Goal: Task Accomplishment & Management: Complete application form

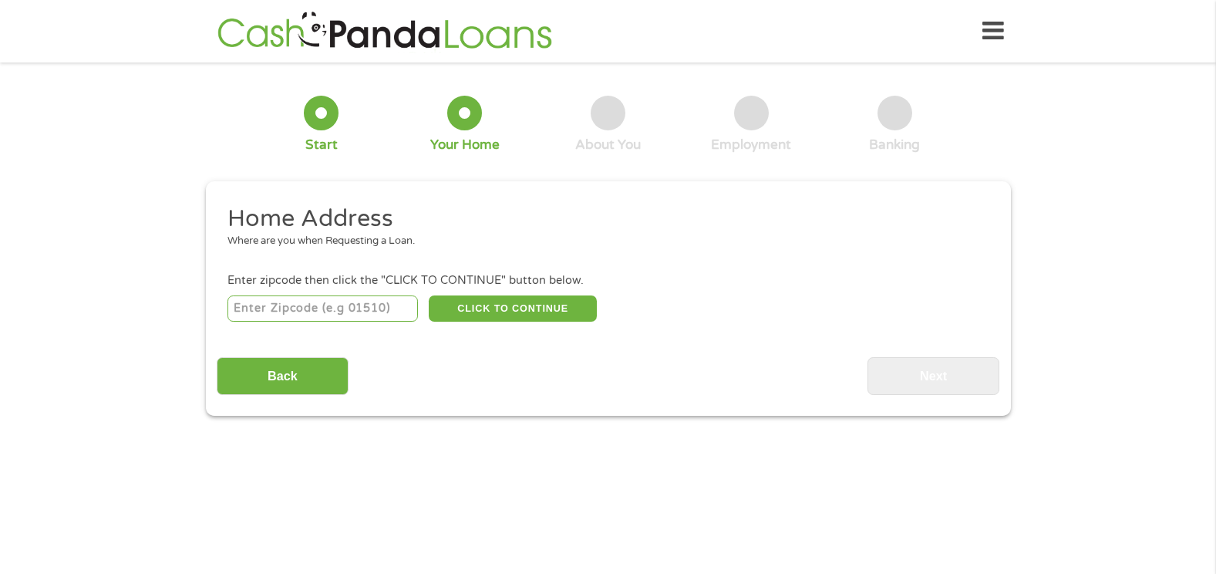
click at [389, 301] on input "number" at bounding box center [322, 308] width 190 height 26
type input "89146"
click at [500, 300] on button "CLICK TO CONTINUE" at bounding box center [513, 308] width 168 height 26
type input "89146"
type input "[GEOGRAPHIC_DATA]"
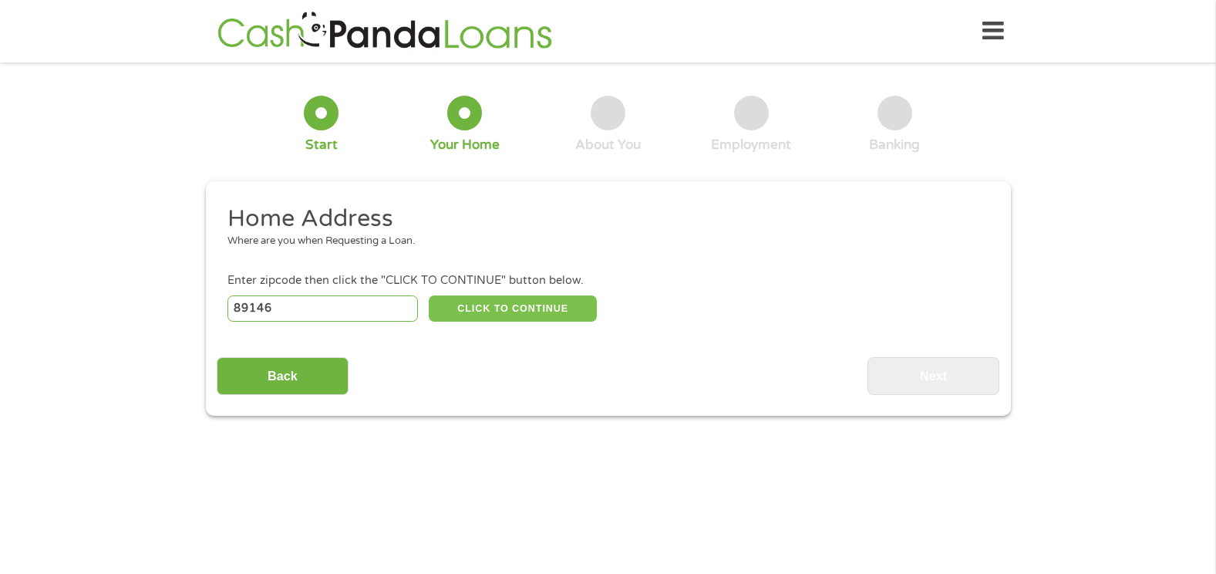
select select "[US_STATE]"
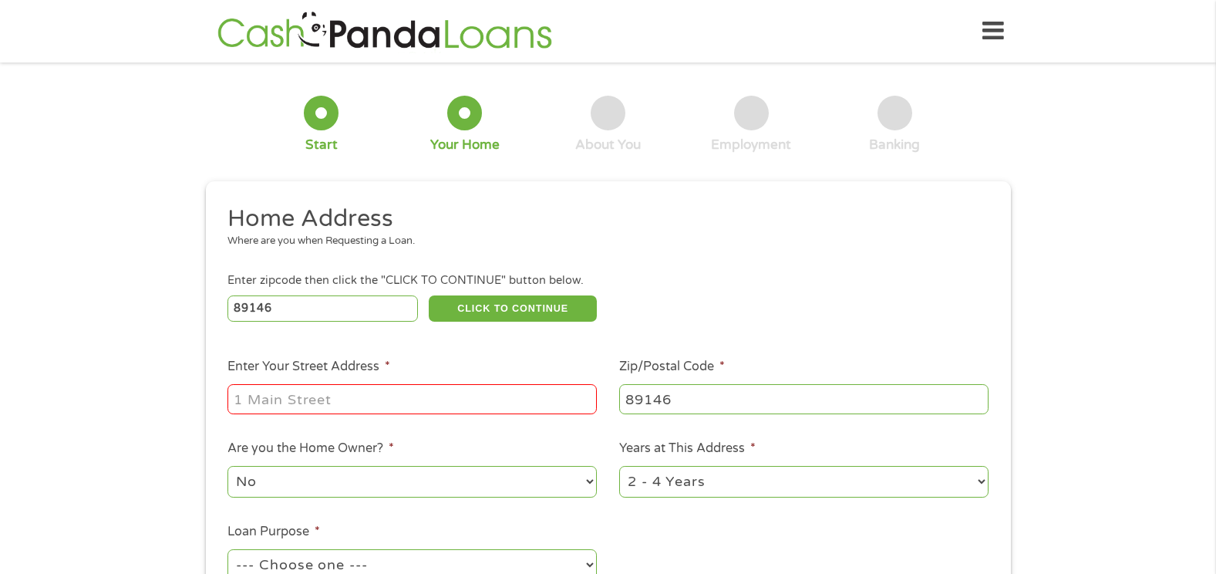
click at [438, 405] on input "Enter Your Street Address *" at bounding box center [411, 398] width 369 height 29
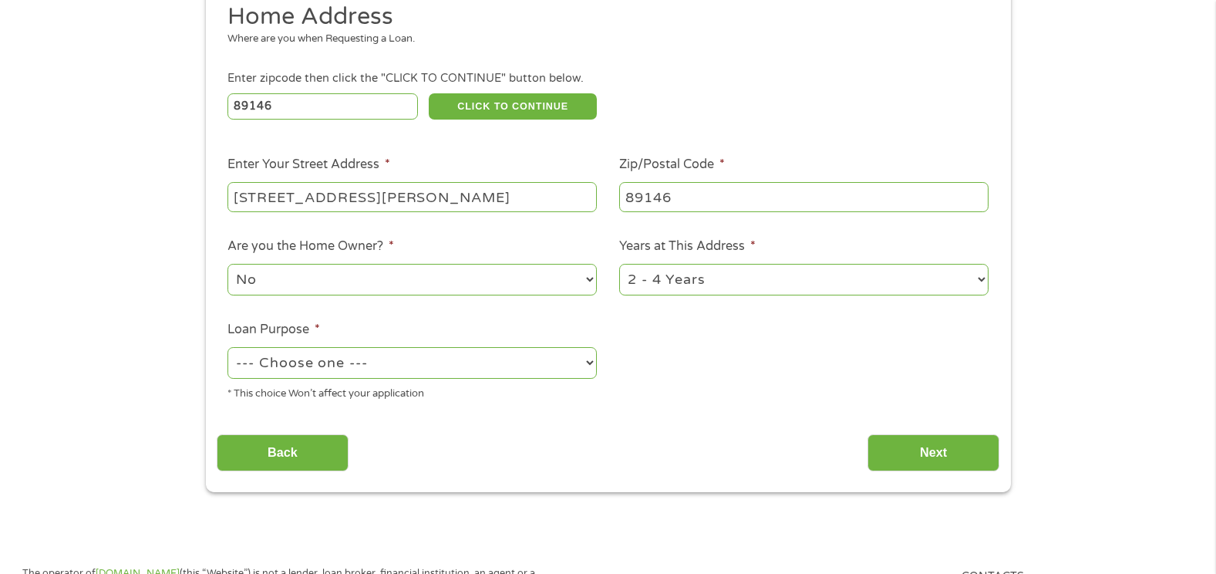
scroll to position [231, 0]
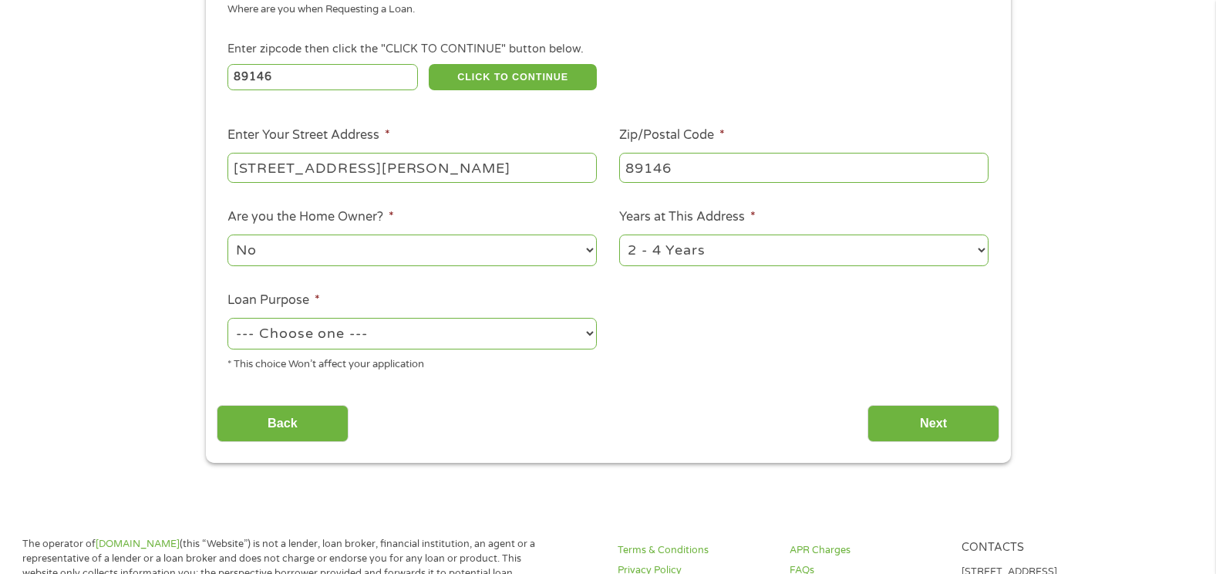
type input "[STREET_ADDRESS][PERSON_NAME]"
click at [977, 250] on select "1 Year or less 1 - 2 Years 2 - 4 Years Over 4 Years" at bounding box center [803, 250] width 369 height 32
click at [881, 365] on ul "Home Address Where are you when Requesting a Loan. Enter zipcode then click the…" at bounding box center [608, 178] width 782 height 412
click at [981, 251] on select "1 Year or less 1 - 2 Years 2 - 4 Years Over 4 Years" at bounding box center [803, 250] width 369 height 32
select select "60months"
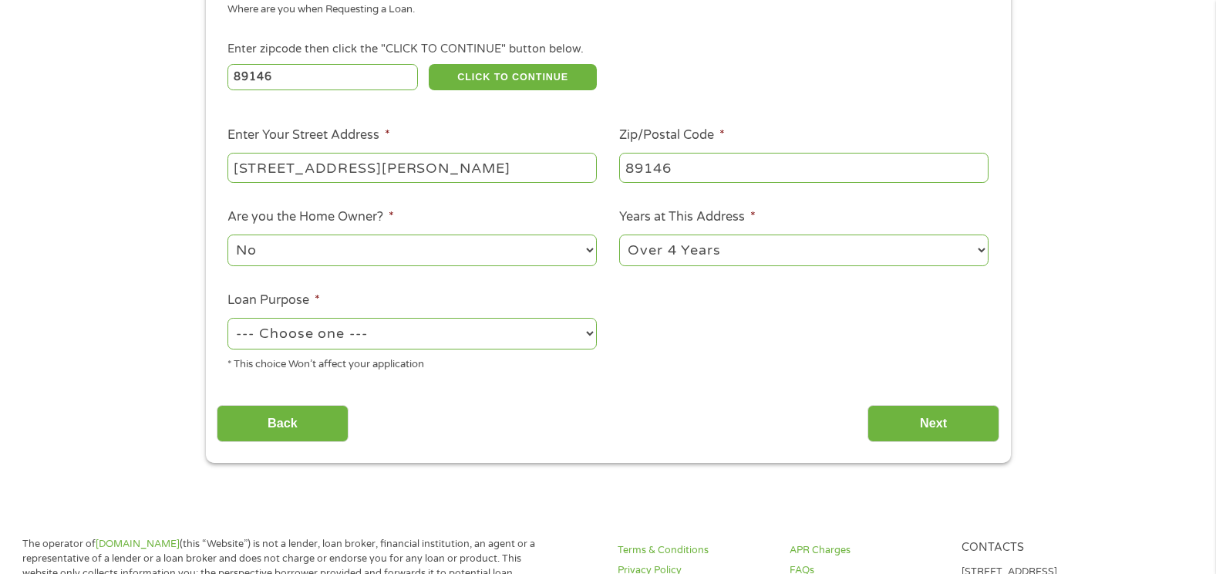
click at [619, 234] on select "1 Year or less 1 - 2 Years 2 - 4 Years Over 4 Years" at bounding box center [803, 250] width 369 height 32
click at [590, 335] on select "--- Choose one --- Pay Bills Debt Consolidation Home Improvement Major Purchase…" at bounding box center [411, 334] width 369 height 32
select select "shorttermcash"
click at [227, 318] on select "--- Choose one --- Pay Bills Debt Consolidation Home Improvement Major Purchase…" at bounding box center [411, 334] width 369 height 32
click at [933, 422] on input "Next" at bounding box center [933, 424] width 132 height 38
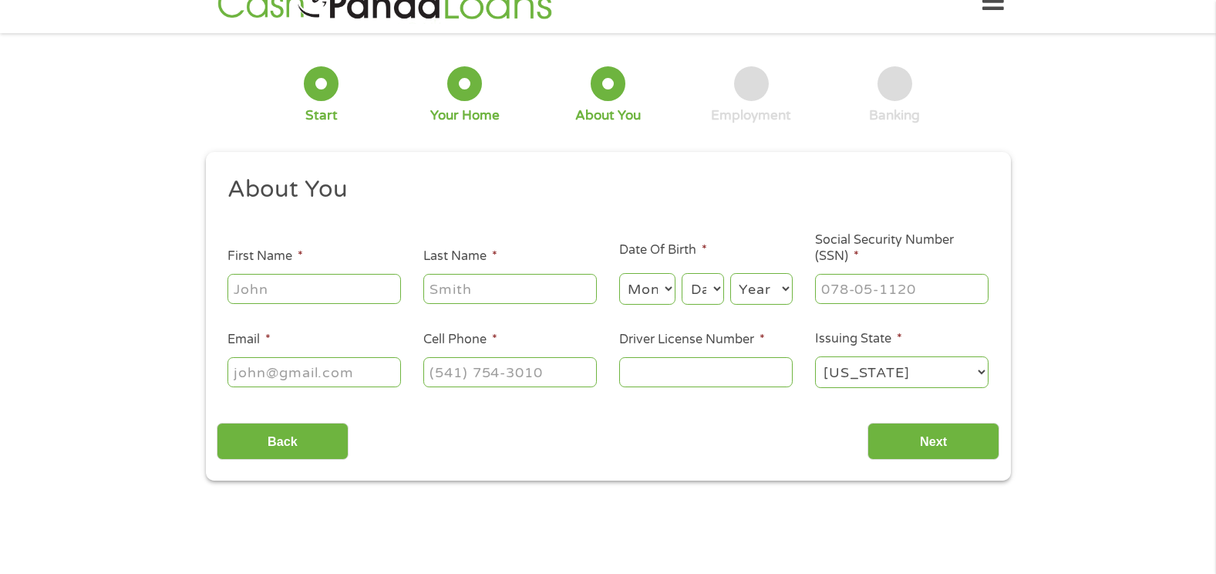
scroll to position [0, 0]
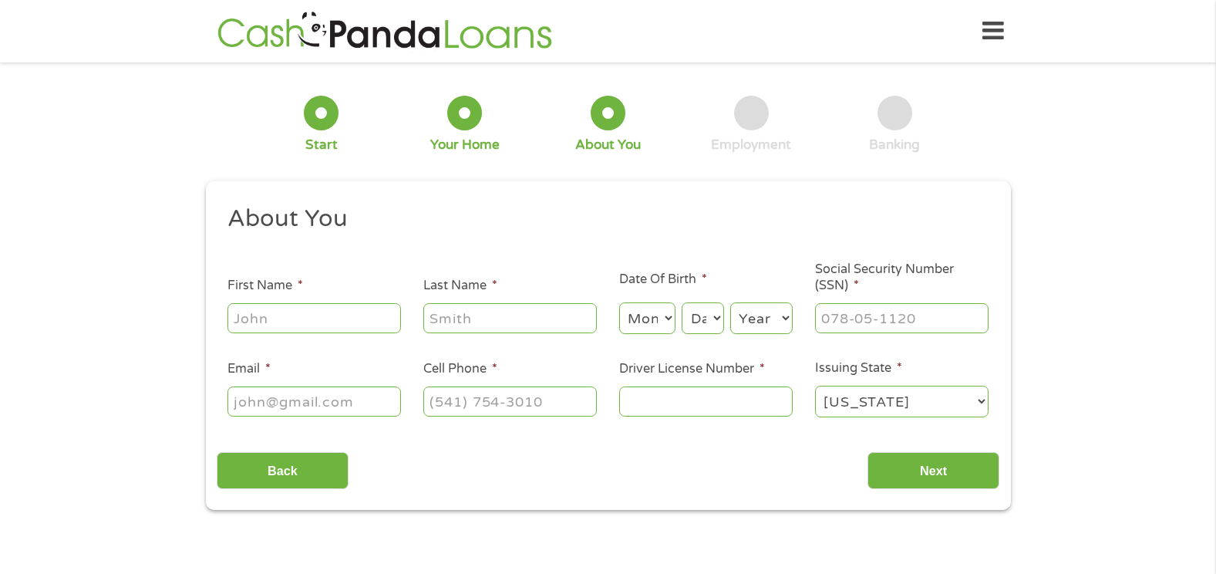
click at [342, 312] on input "First Name *" at bounding box center [313, 317] width 173 height 29
type input "Cheyenne"
click at [446, 325] on input "Last Name *" at bounding box center [509, 317] width 173 height 29
type input "[PERSON_NAME]"
click at [322, 402] on input "Email *" at bounding box center [313, 400] width 173 height 29
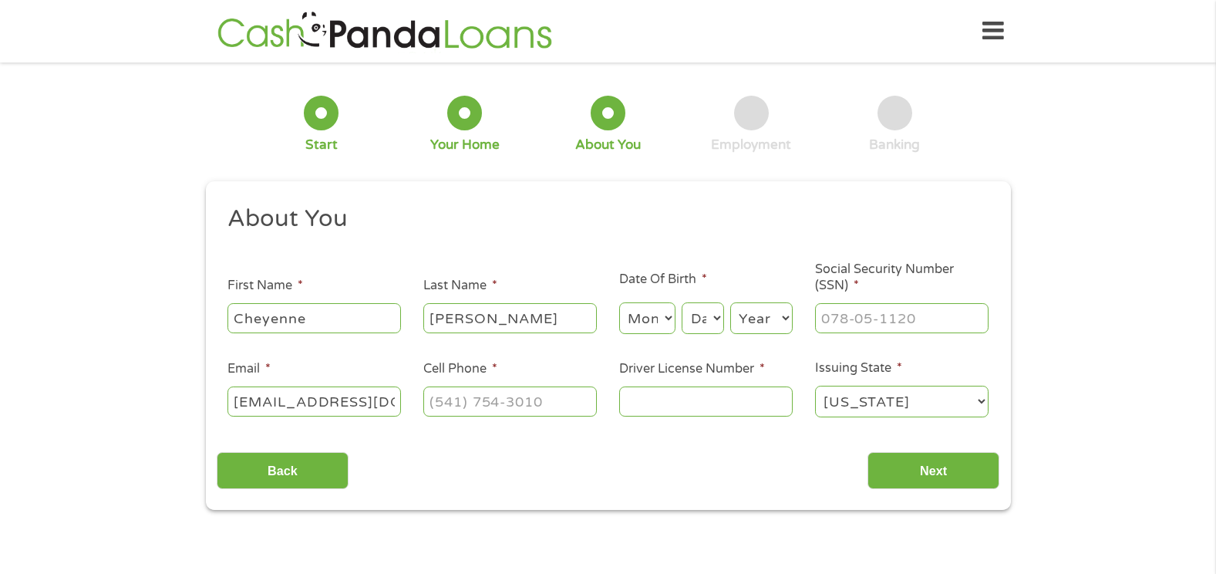
type input "[EMAIL_ADDRESS][DOMAIN_NAME]"
click at [510, 409] on input "(___) ___-____" at bounding box center [509, 400] width 173 height 29
type input "[PHONE_NUMBER]"
click at [668, 316] on select "Month 1 2 3 4 5 6 7 8 9 10 11 12" at bounding box center [647, 318] width 56 height 32
select select "11"
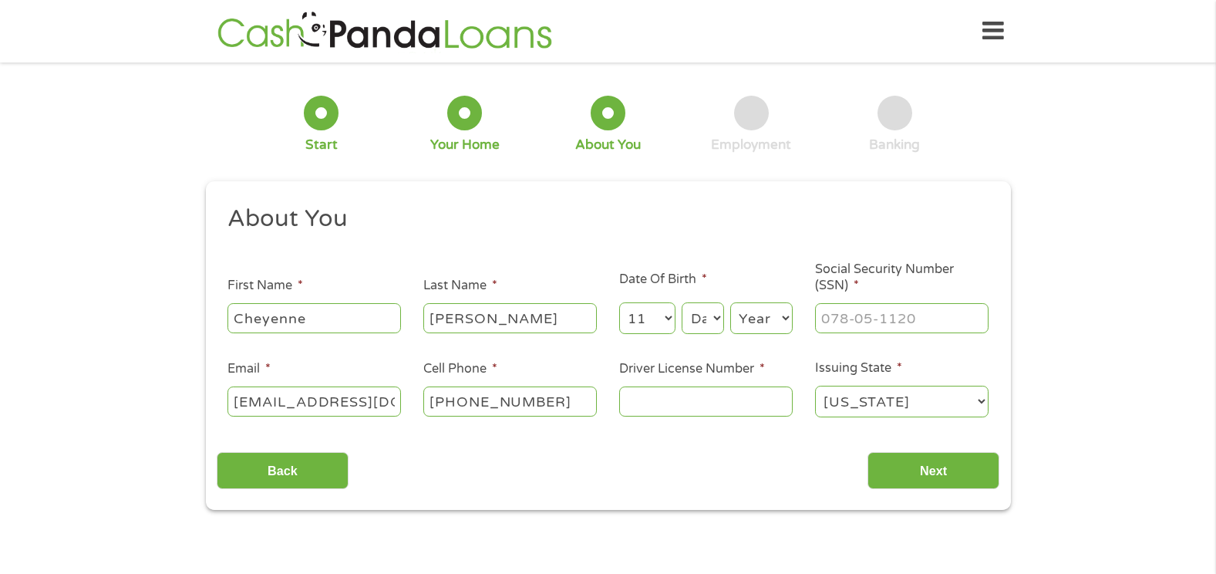
click at [619, 302] on select "Month 1 2 3 4 5 6 7 8 9 10 11 12" at bounding box center [647, 318] width 56 height 32
click at [716, 315] on select "Day 1 2 3 4 5 6 7 8 9 10 11 12 13 14 15 16 17 18 19 20 21 22 23 24 25 26 27 28 …" at bounding box center [702, 318] width 42 height 32
select select "12"
click at [681, 302] on select "Day 1 2 3 4 5 6 7 8 9 10 11 12 13 14 15 16 17 18 19 20 21 22 23 24 25 26 27 28 …" at bounding box center [702, 318] width 42 height 32
click at [783, 320] on select "Year [DATE] 2006 2005 2004 2003 2002 2001 2000 1999 1998 1997 1996 1995 1994 19…" at bounding box center [761, 318] width 62 height 32
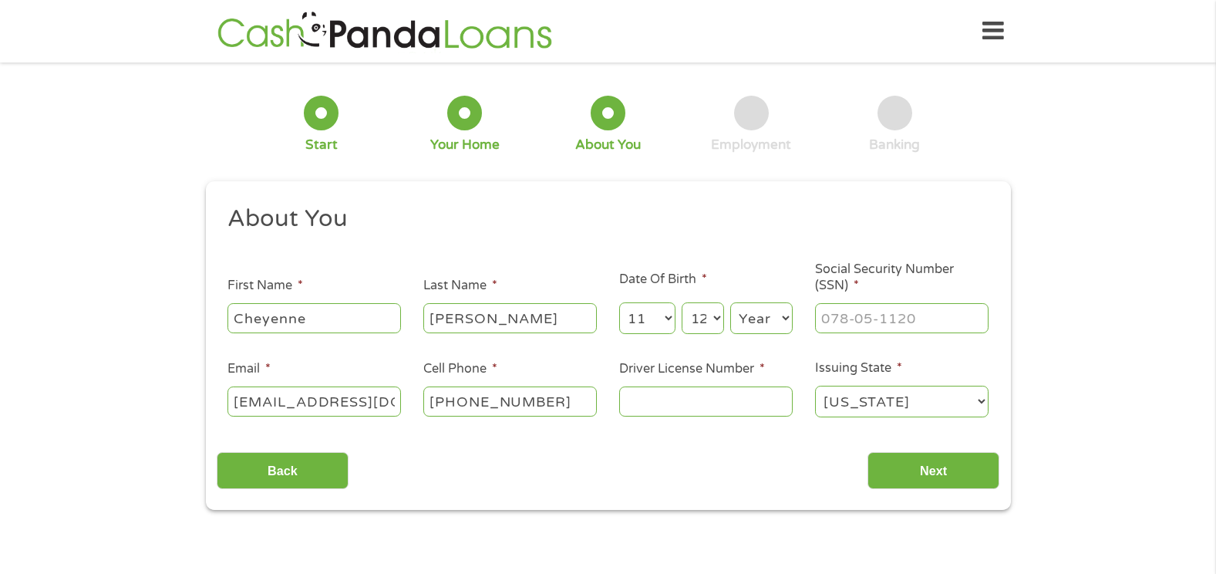
select select "1971"
click at [730, 302] on select "Year [DATE] 2006 2005 2004 2003 2002 2001 2000 1999 1998 1997 1996 1995 1994 19…" at bounding box center [761, 318] width 62 height 32
click at [886, 325] on input "___-__-____" at bounding box center [901, 317] width 173 height 29
type input "390-96-2137"
click at [665, 397] on input "Driver License Number *" at bounding box center [705, 400] width 173 height 29
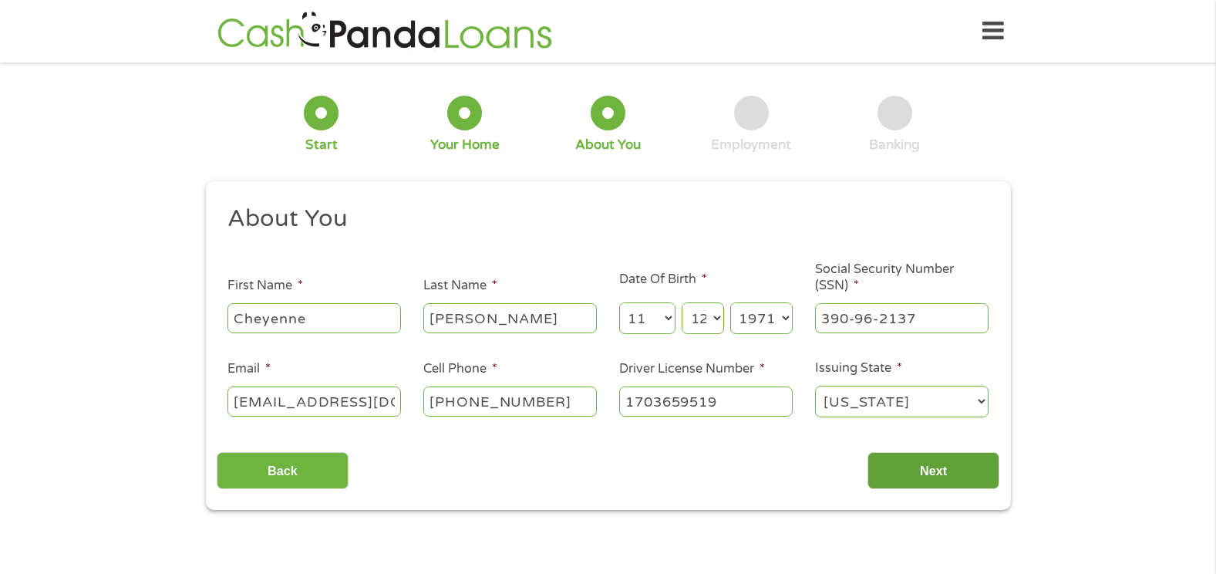
type input "1703659519"
click at [930, 470] on input "Next" at bounding box center [933, 471] width 132 height 38
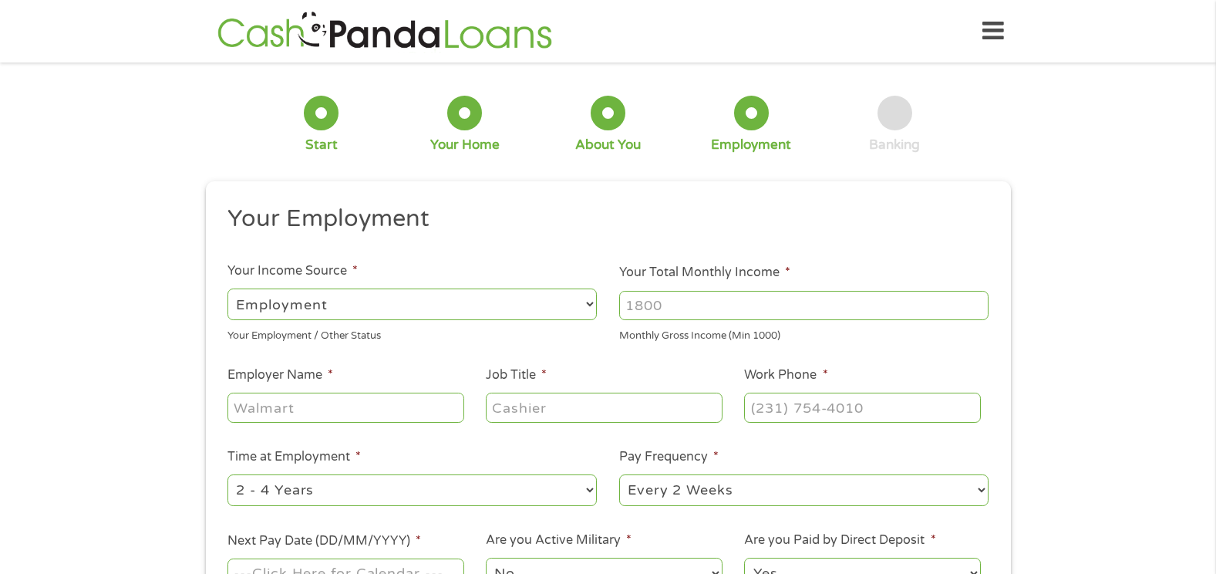
scroll to position [6, 6]
click at [589, 304] on select "--- Choose one --- Employment [DEMOGRAPHIC_DATA] Benefits" at bounding box center [411, 304] width 369 height 32
select select "benefits"
click at [227, 288] on select "--- Choose one --- Employment [DEMOGRAPHIC_DATA] Benefits" at bounding box center [411, 304] width 369 height 32
type input "Other"
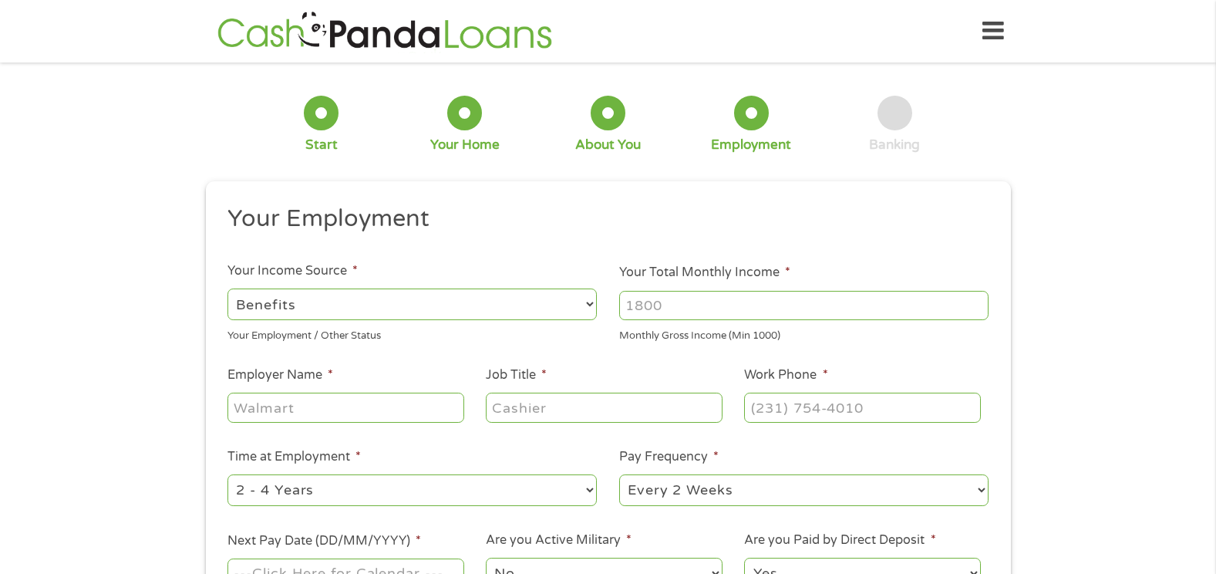
type input "[PHONE_NUMBER]"
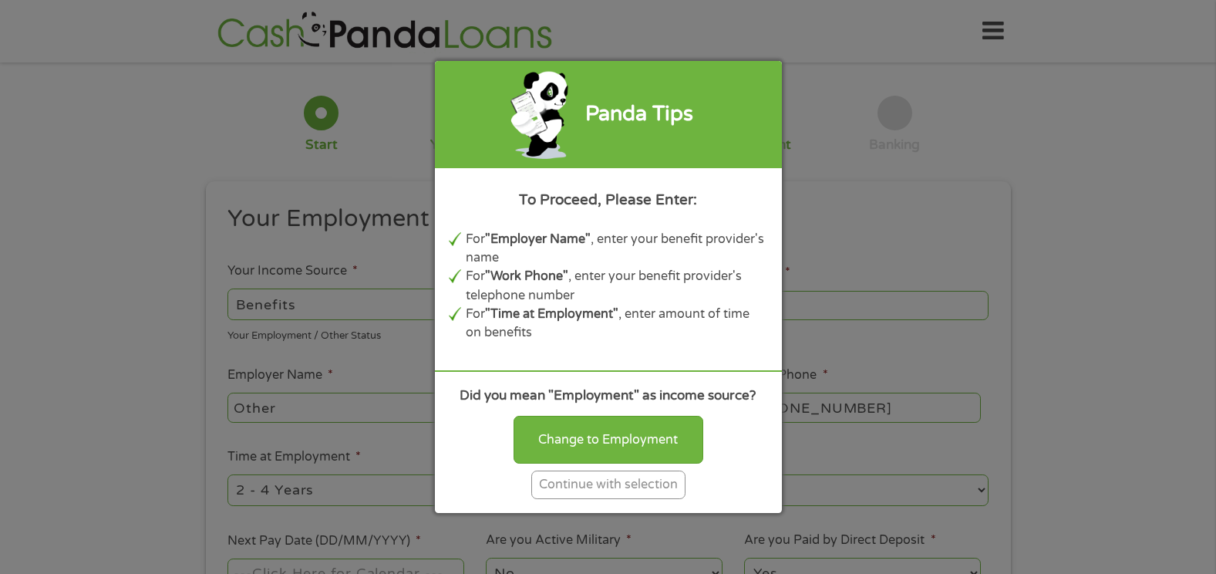
click at [617, 481] on div "Continue with selection" at bounding box center [608, 484] width 154 height 29
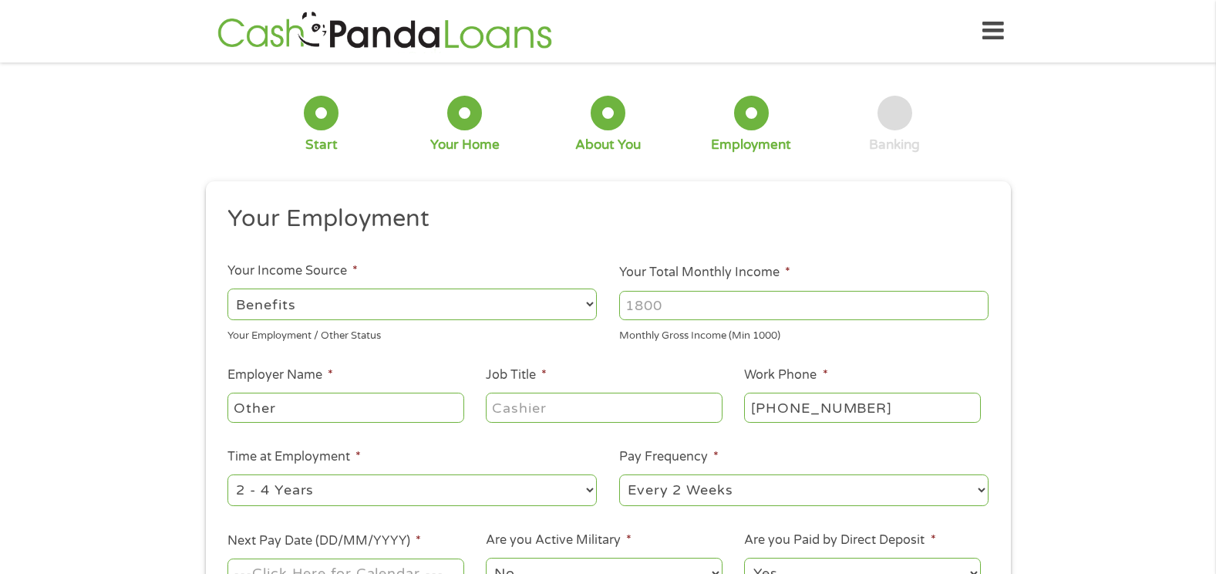
click at [671, 312] on input "Your Total Monthly Income *" at bounding box center [803, 305] width 369 height 29
type input "550"
click at [399, 406] on input "Other" at bounding box center [345, 406] width 236 height 29
click at [313, 403] on input "Other" at bounding box center [345, 406] width 236 height 29
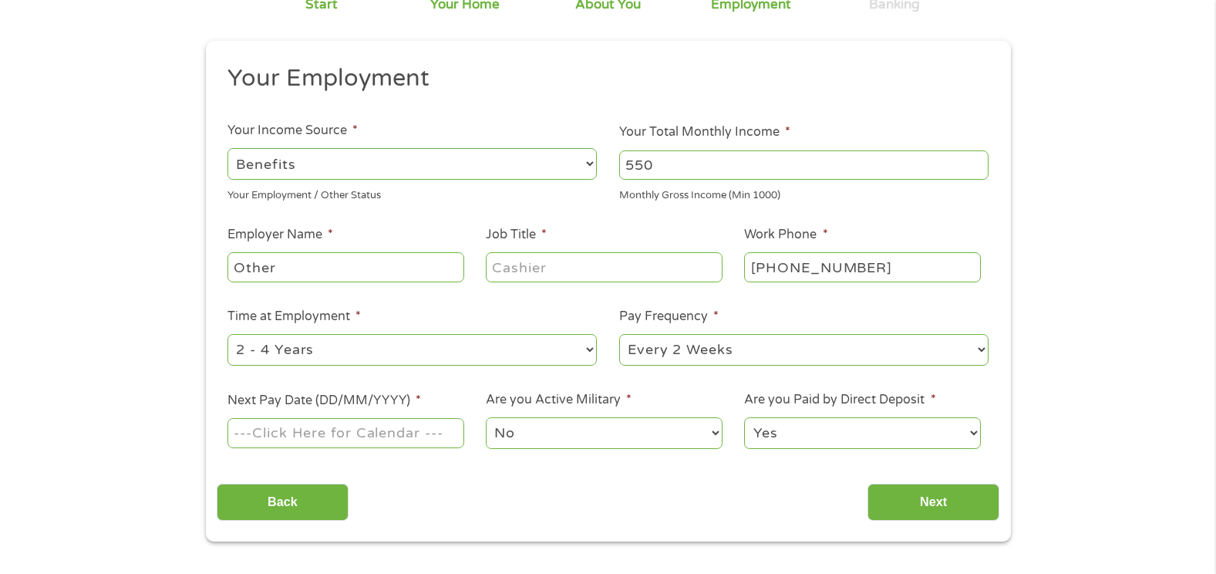
scroll to position [154, 0]
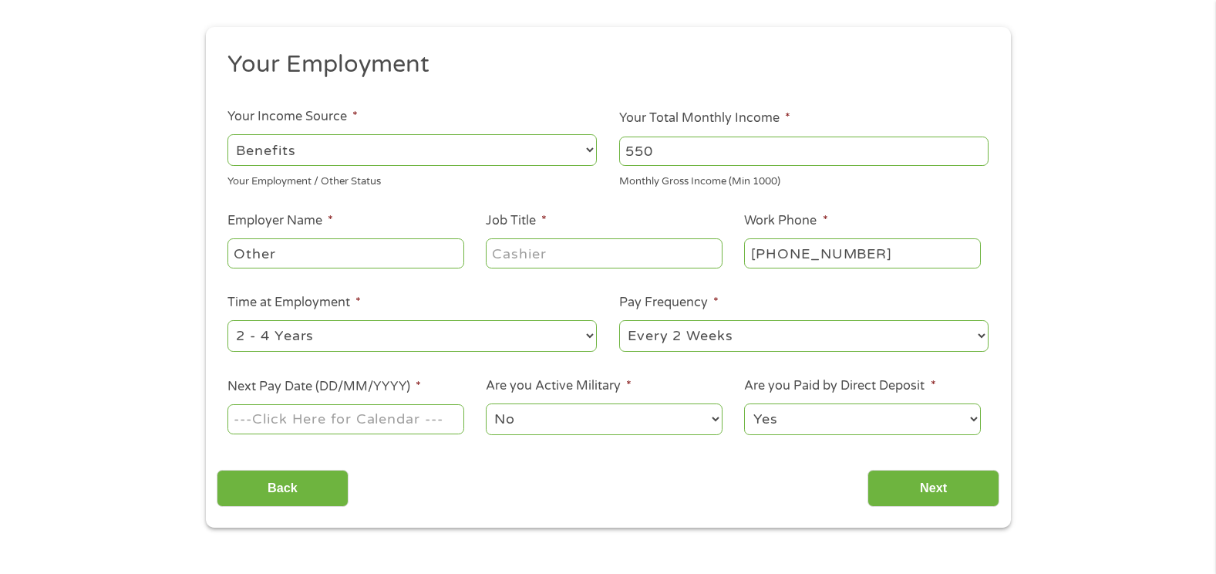
click at [313, 255] on input "Other" at bounding box center [345, 252] width 236 height 29
type input "O"
type input "S"
type input "SSDI"
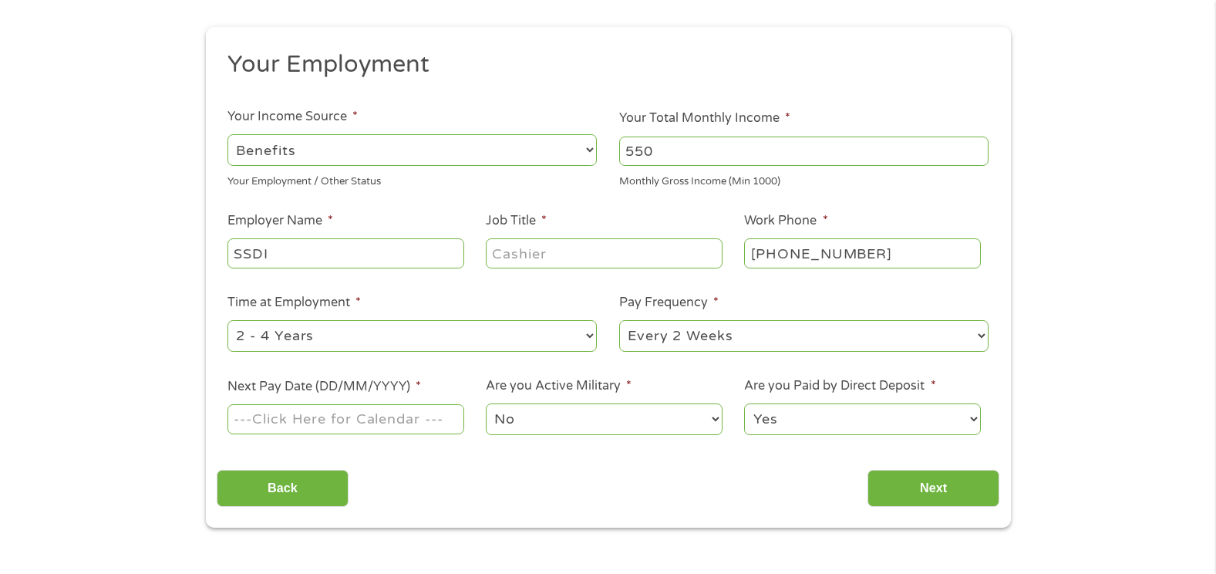
click at [540, 259] on input "Job Title *" at bounding box center [604, 252] width 236 height 29
type input "Disabled"
click at [584, 337] on select "--- Choose one --- 1 Year or less 1 - 2 Years 2 - 4 Years Over 4 Years" at bounding box center [411, 336] width 369 height 32
select select "60months"
click at [227, 320] on select "--- Choose one --- 1 Year or less 1 - 2 Years 2 - 4 Years Over 4 Years" at bounding box center [411, 336] width 369 height 32
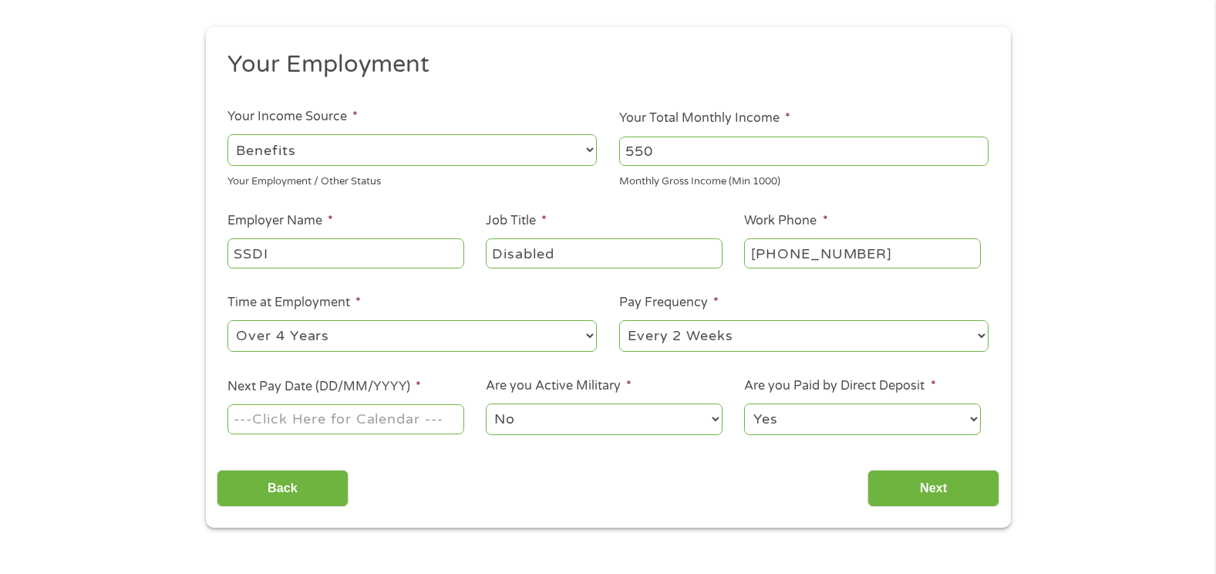
click at [981, 337] on select "--- Choose one --- Every 2 Weeks Every Week Monthly Semi-Monthly" at bounding box center [803, 336] width 369 height 32
select select "monthly"
click at [619, 320] on select "--- Choose one --- Every 2 Weeks Every Week Monthly Semi-Monthly" at bounding box center [803, 336] width 369 height 32
click at [394, 415] on input "Next Pay Date (DD/MM/YYYY) *" at bounding box center [345, 418] width 236 height 29
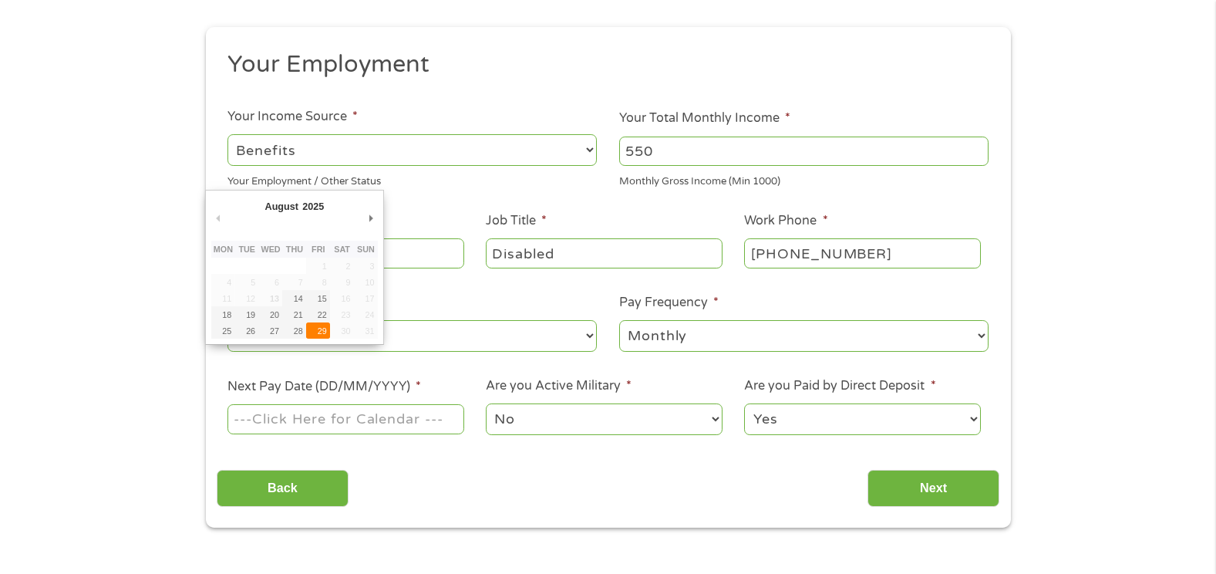
type input "[DATE]"
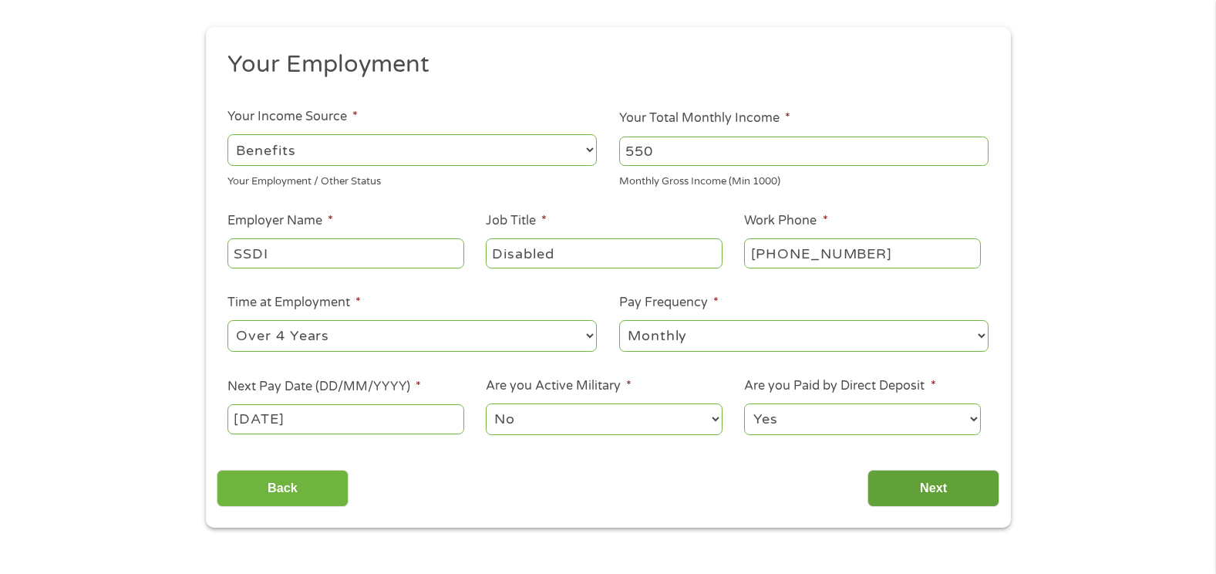
click at [930, 493] on input "Next" at bounding box center [933, 488] width 132 height 38
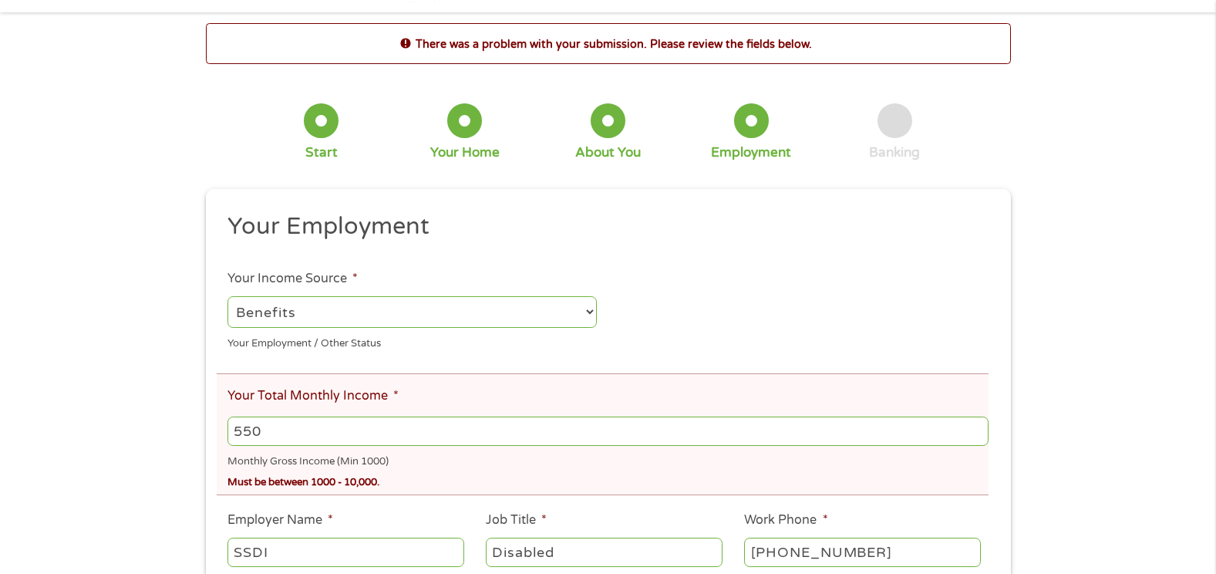
scroll to position [77, 0]
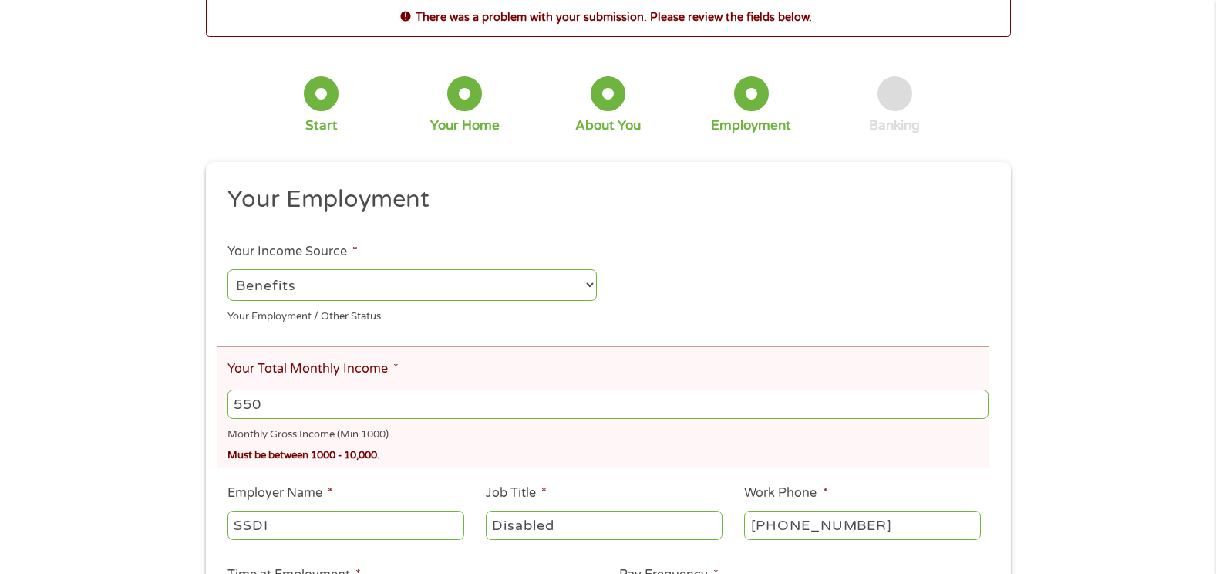
click at [372, 399] on input "550" at bounding box center [607, 403] width 760 height 29
type input "5"
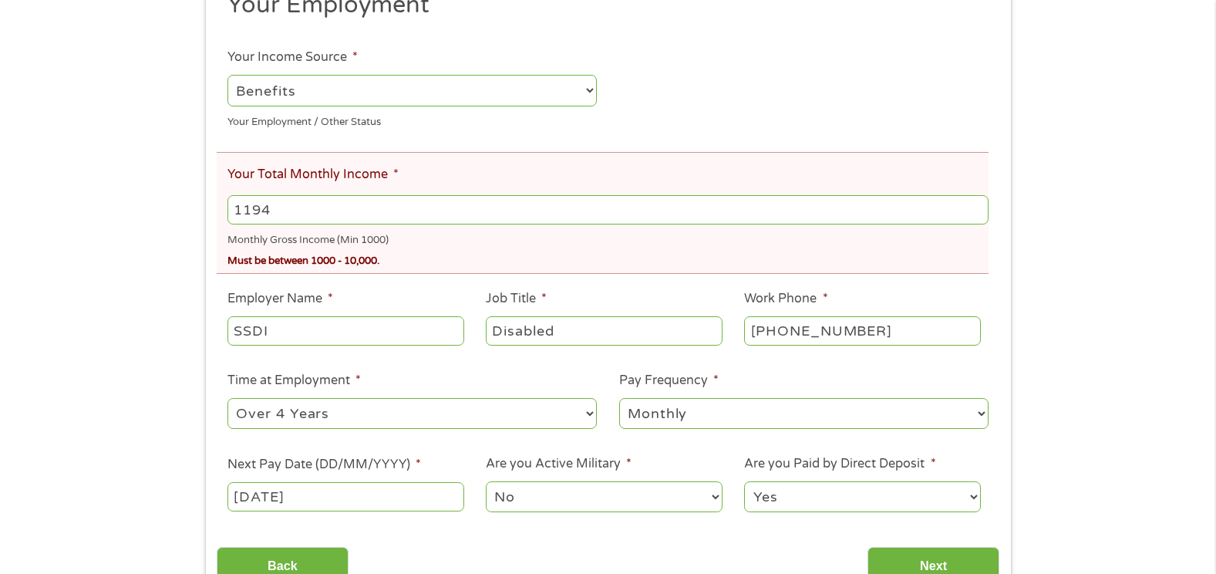
scroll to position [308, 0]
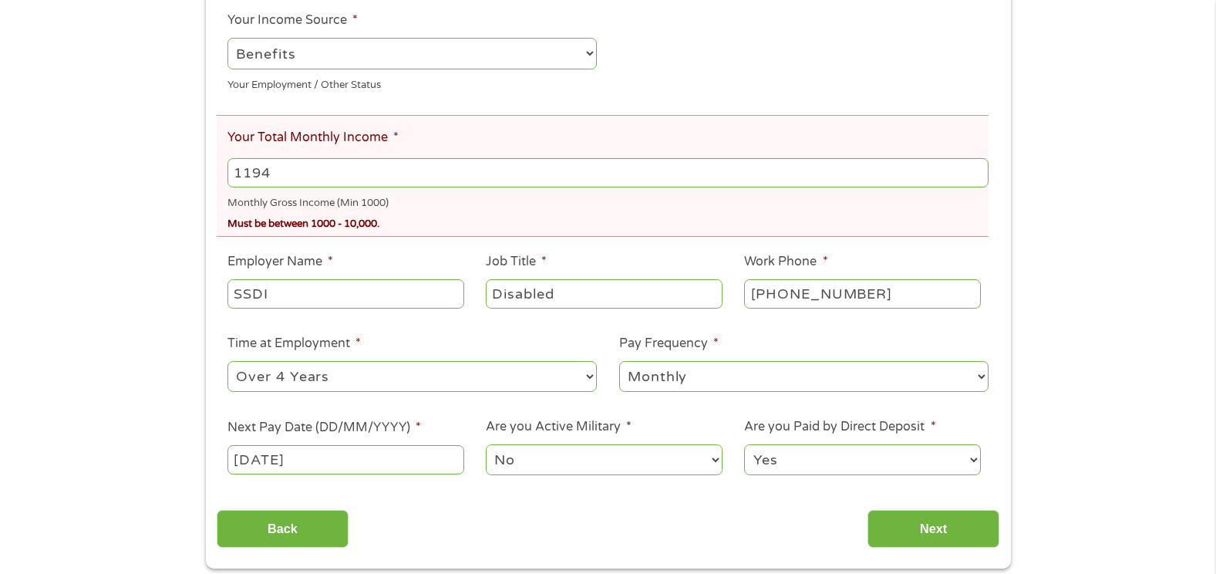
type input "1194"
click at [902, 548] on div "This field is hidden when viewing the form gclid CjwKCAjw7_DEBhAeEiwAWKiCCwGn57…" at bounding box center [608, 250] width 805 height 638
click at [902, 524] on input "Next" at bounding box center [933, 529] width 132 height 38
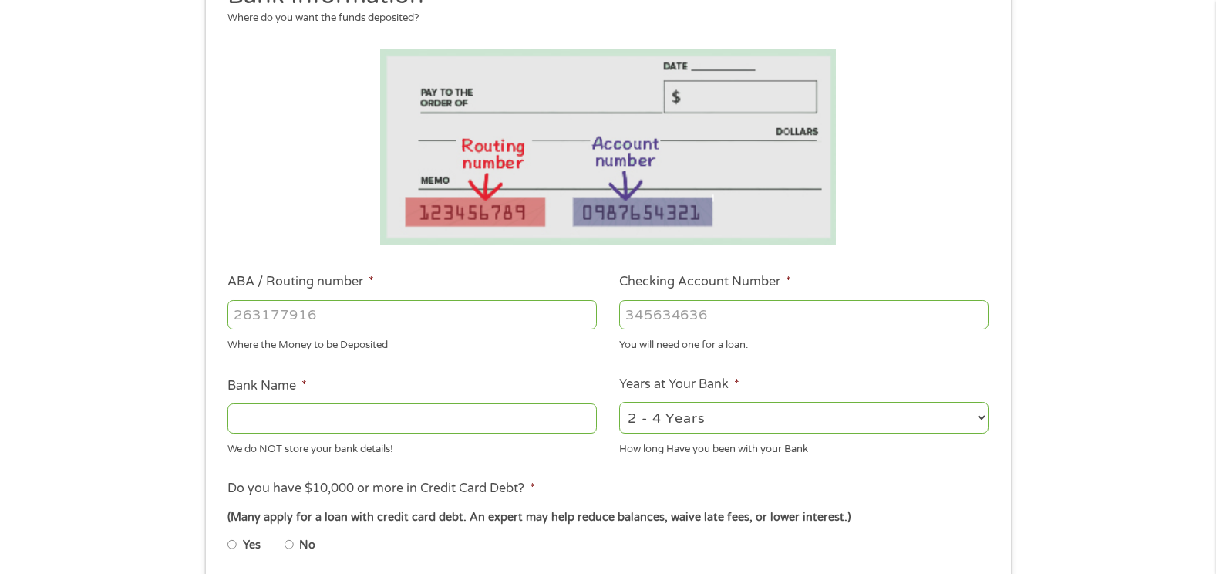
scroll to position [231, 0]
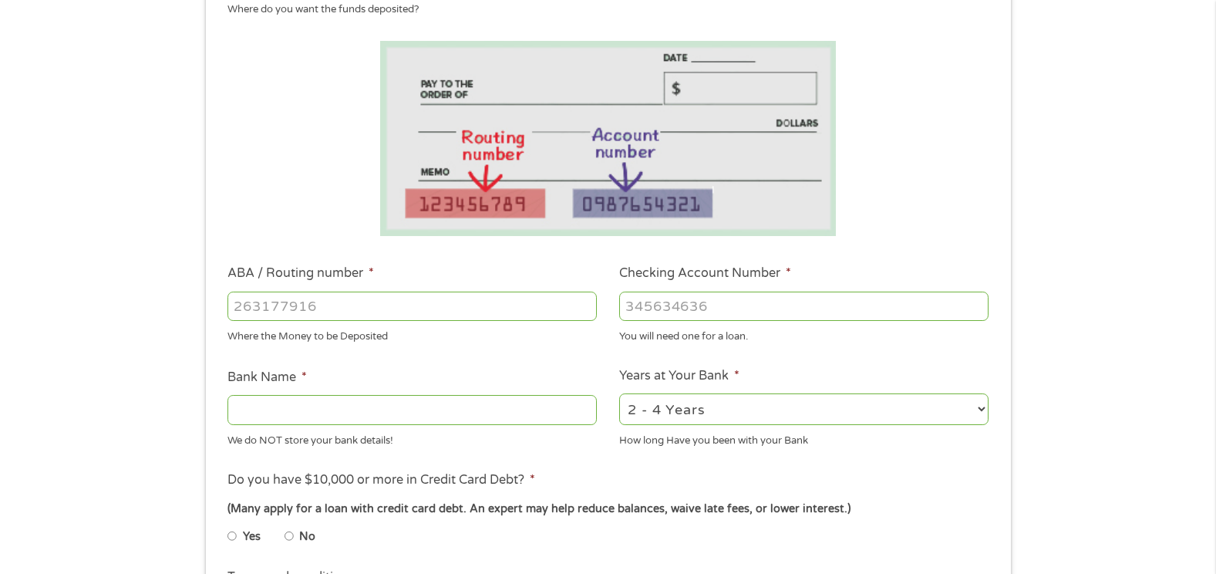
click at [316, 313] on input "ABA / Routing number *" at bounding box center [411, 305] width 369 height 29
type input "114924742"
type input "THE BANCORP BANK"
type input "114924742"
click at [648, 308] on input "Checking Account Number *" at bounding box center [803, 305] width 369 height 29
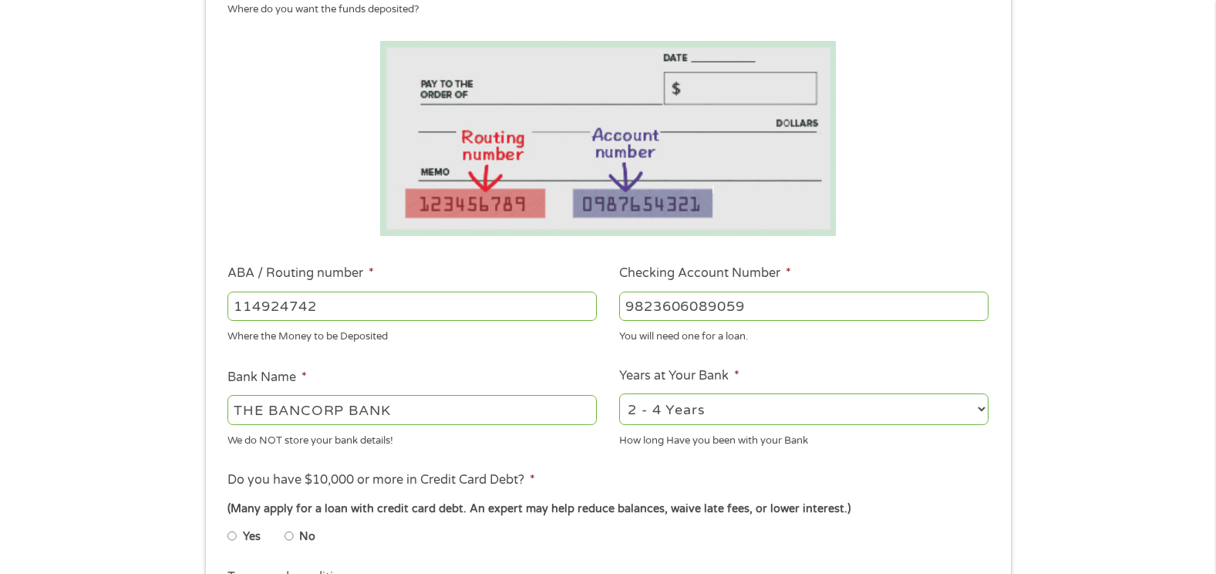
type input "9823606089059"
click at [983, 406] on select "2 - 4 Years 6 - 12 Months 1 - 2 Years Over 4 Years" at bounding box center [803, 409] width 369 height 32
select select "60months"
click at [619, 393] on select "2 - 4 Years 6 - 12 Months 1 - 2 Years Over 4 Years" at bounding box center [803, 409] width 369 height 32
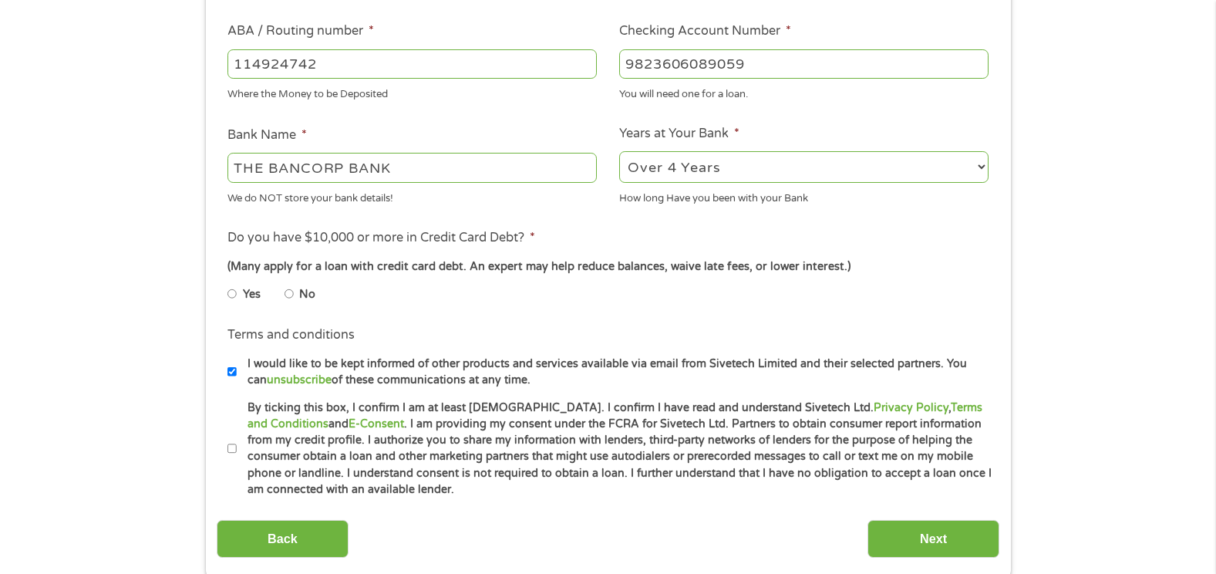
scroll to position [540, 0]
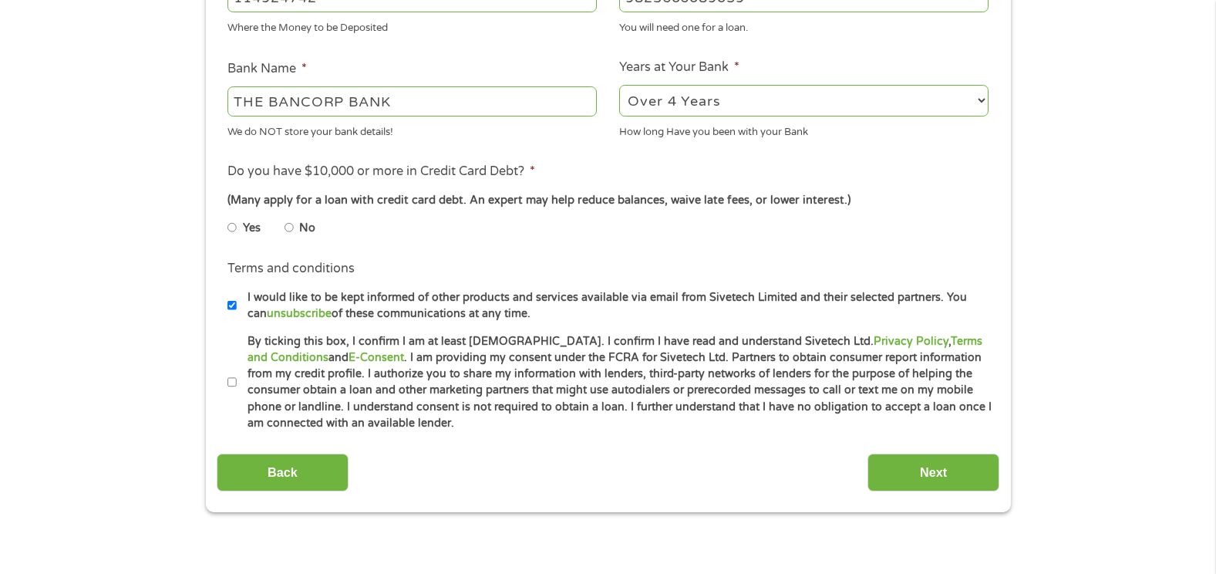
click at [286, 227] on input "No" at bounding box center [288, 227] width 9 height 25
radio input "true"
click at [231, 381] on input "By ticking this box, I confirm I am at least [DEMOGRAPHIC_DATA]. I confirm I ha…" at bounding box center [231, 382] width 9 height 25
checkbox input "true"
click at [906, 469] on input "Next" at bounding box center [933, 472] width 132 height 38
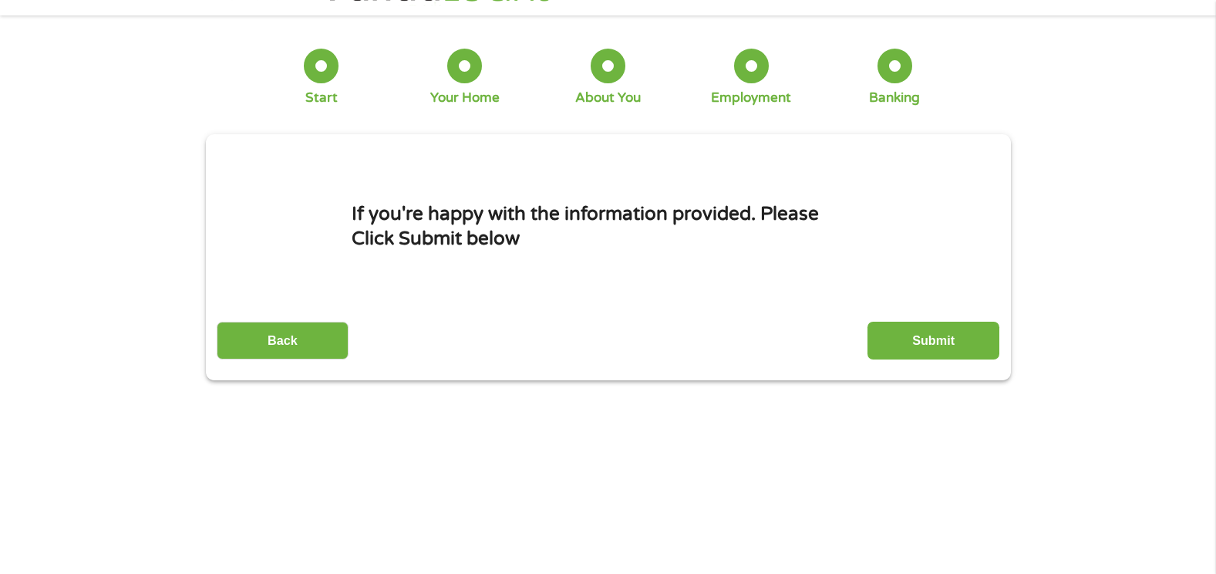
scroll to position [0, 0]
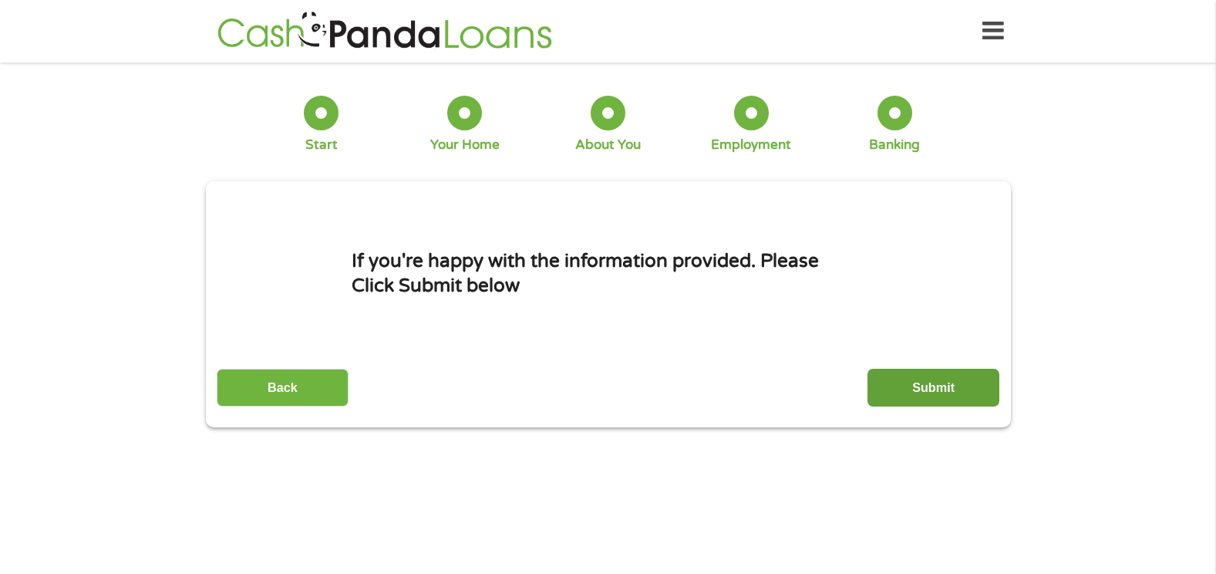
click at [945, 389] on input "Submit" at bounding box center [933, 387] width 132 height 38
